Goal: Task Accomplishment & Management: Use online tool/utility

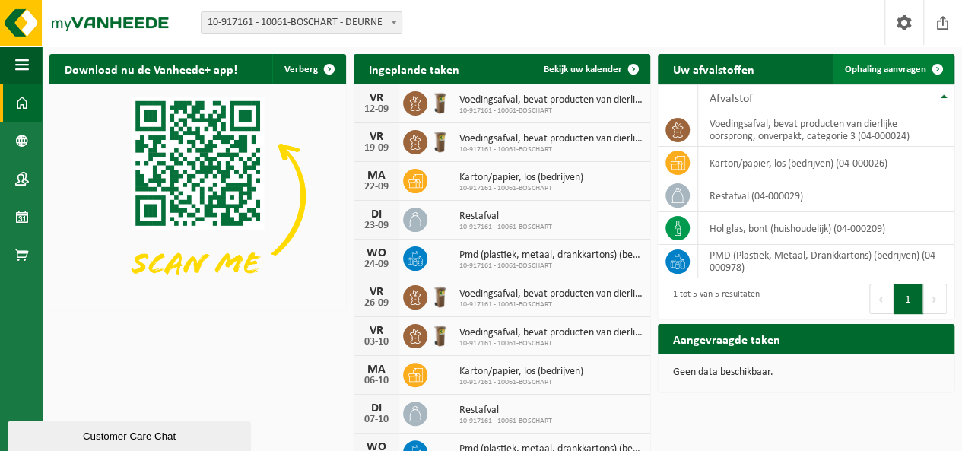
click at [900, 65] on span "Ophaling aanvragen" at bounding box center [885, 70] width 81 height 10
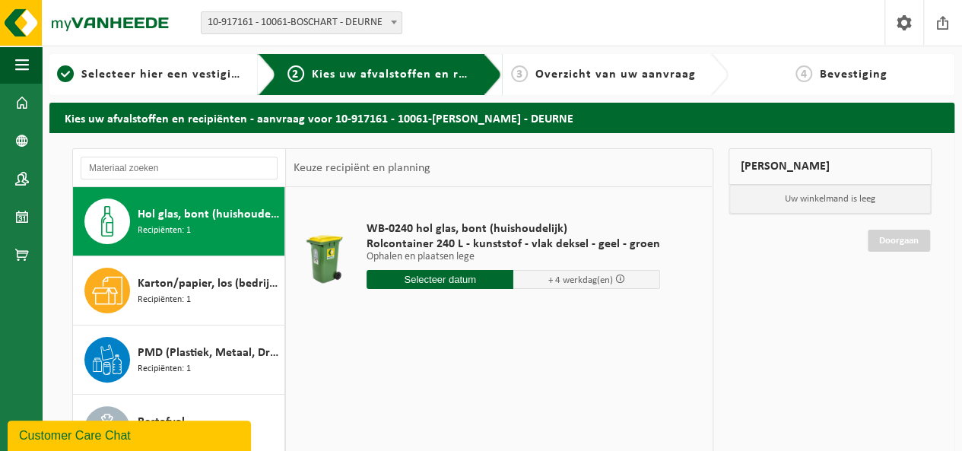
click at [414, 281] on input "text" at bounding box center [440, 279] width 147 height 19
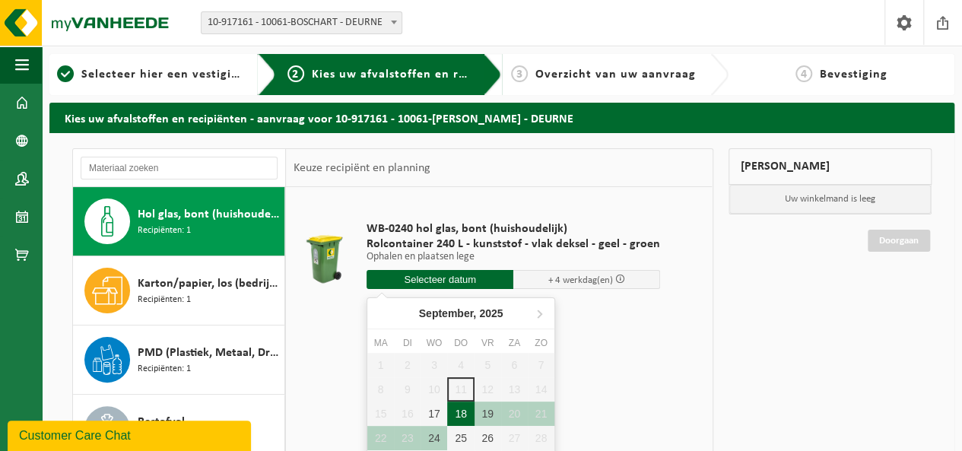
click at [459, 415] on div "18" at bounding box center [460, 414] width 27 height 24
type input "Van 2025-09-18"
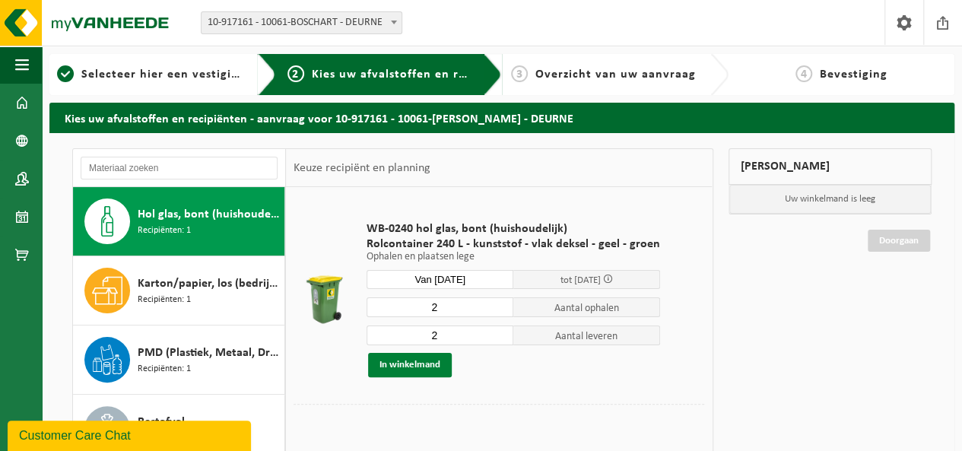
click at [410, 368] on button "In winkelmand" at bounding box center [410, 365] width 84 height 24
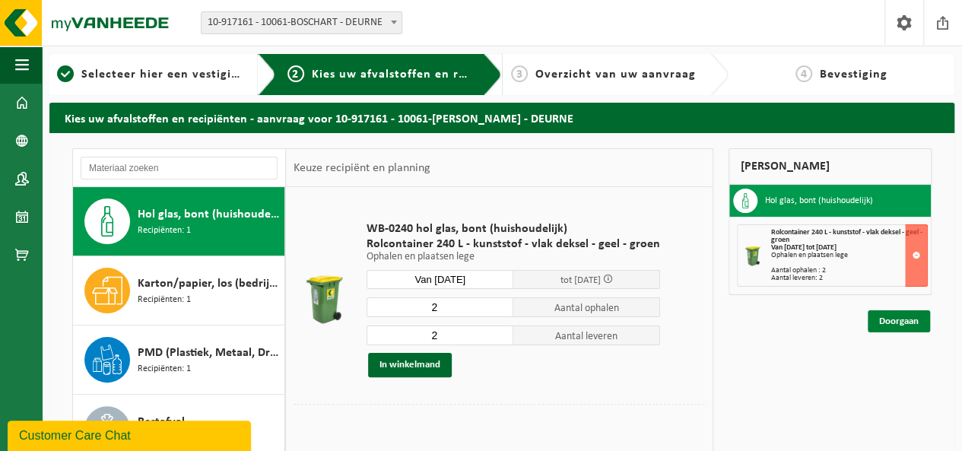
click at [894, 316] on link "Doorgaan" at bounding box center [899, 321] width 62 height 22
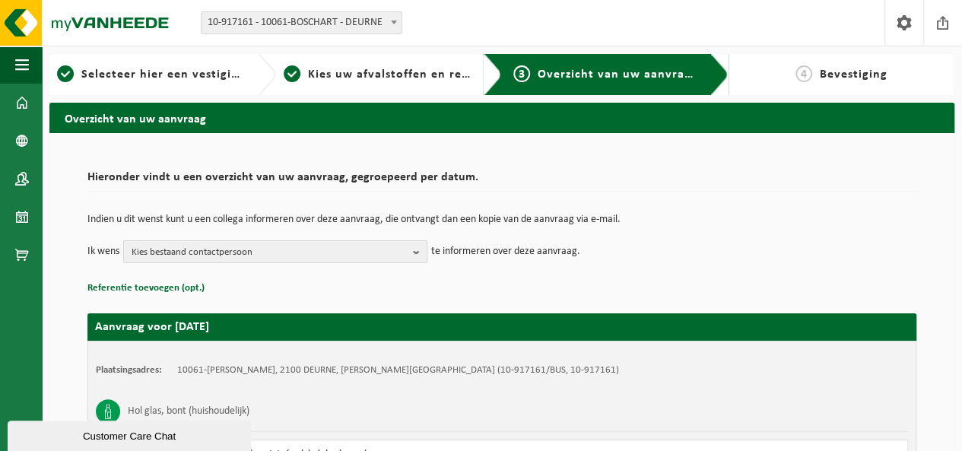
click at [418, 249] on b "button" at bounding box center [420, 251] width 14 height 21
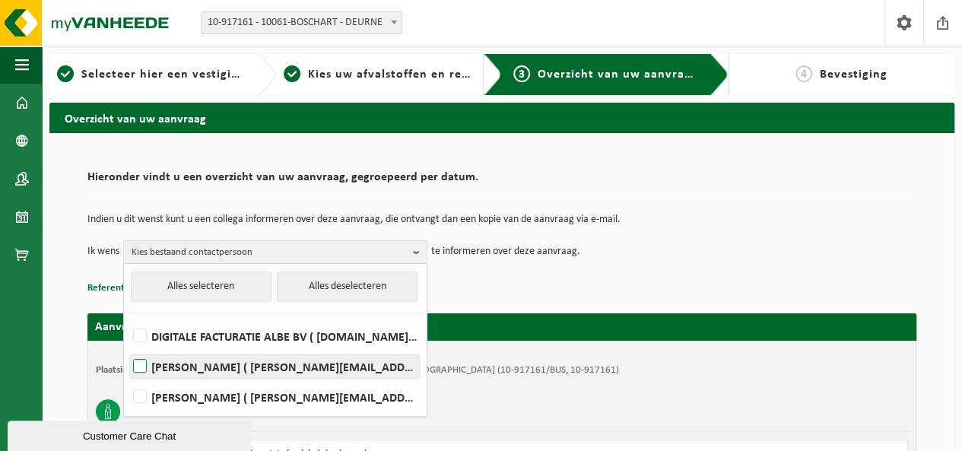
click at [140, 364] on label "JOKE DE WILDE ( j.dewilde@emeis.com )" at bounding box center [274, 366] width 289 height 23
click at [128, 348] on input "JOKE DE WILDE ( j.dewilde@emeis.com )" at bounding box center [127, 347] width 1 height 1
checkbox input "true"
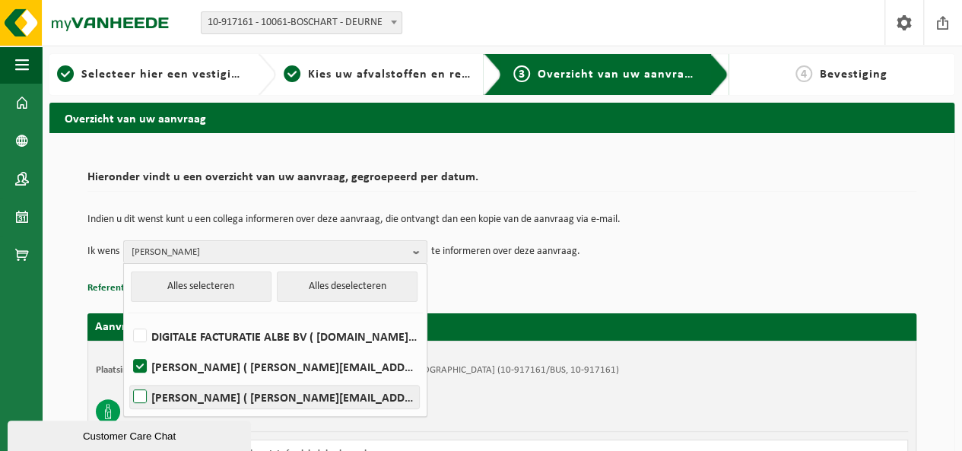
click at [141, 392] on label "Eugene Skoutelakis ( eugene.skoutelakis@emeis.com )" at bounding box center [274, 397] width 289 height 23
click at [128, 378] on input "Eugene Skoutelakis ( eugene.skoutelakis@emeis.com )" at bounding box center [127, 377] width 1 height 1
checkbox input "true"
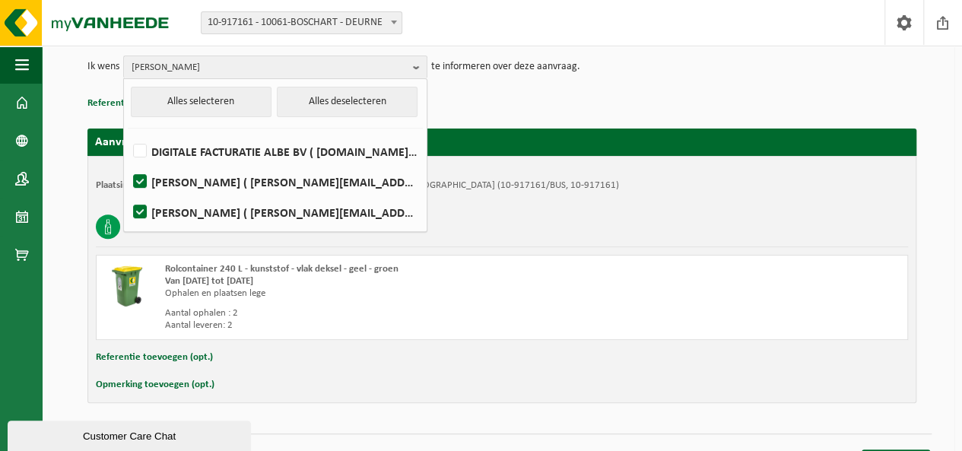
scroll to position [211, 0]
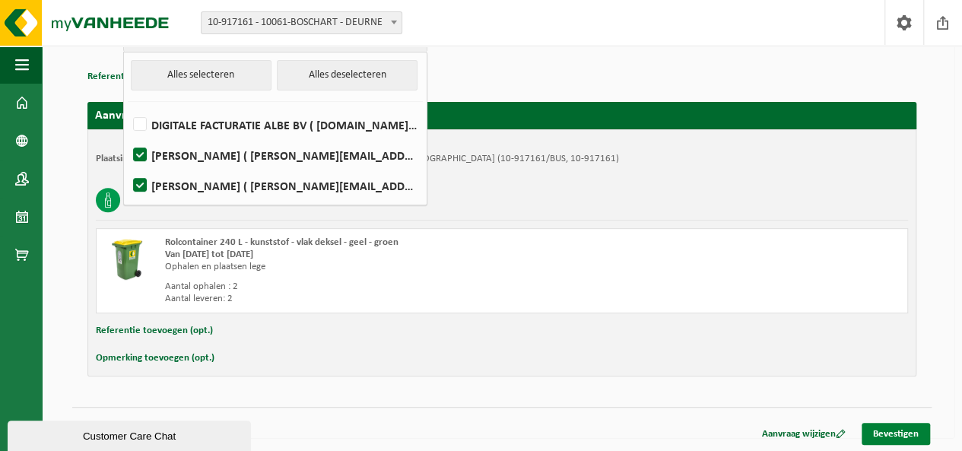
click at [889, 431] on link "Bevestigen" at bounding box center [896, 434] width 68 height 22
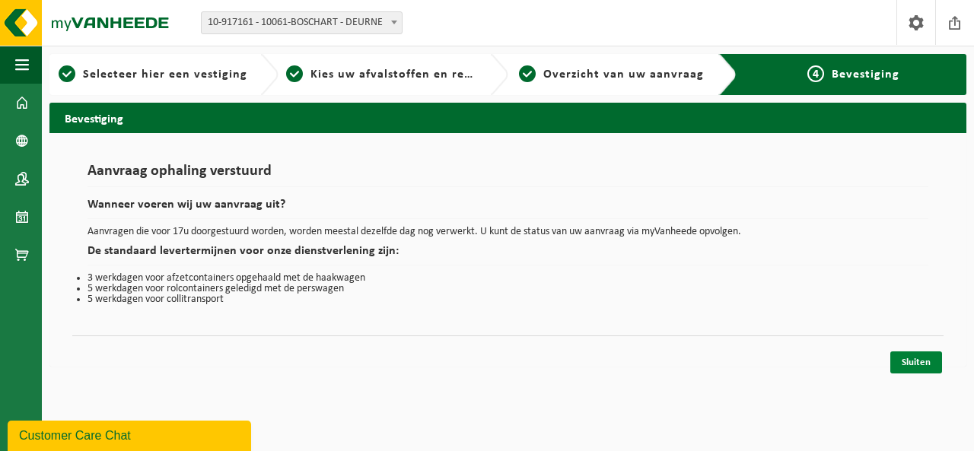
click at [909, 358] on link "Sluiten" at bounding box center [916, 362] width 52 height 22
